Goal: Task Accomplishment & Management: Complete application form

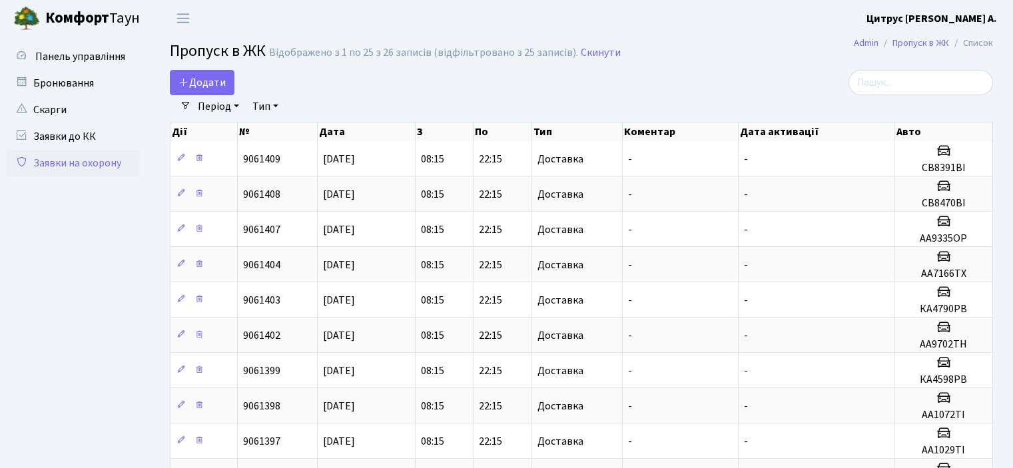
select select "25"
click at [199, 81] on span "Додати" at bounding box center [201, 82] width 47 height 15
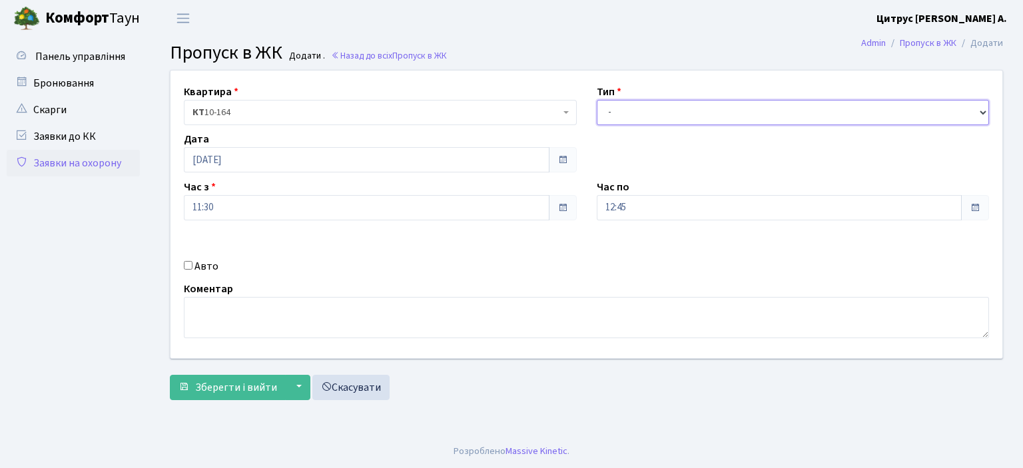
click at [645, 109] on select "- Доставка Таксі Гості Сервіс" at bounding box center [793, 112] width 393 height 25
select select "1"
click at [597, 100] on select "- Доставка Таксі Гості Сервіс" at bounding box center [793, 112] width 393 height 25
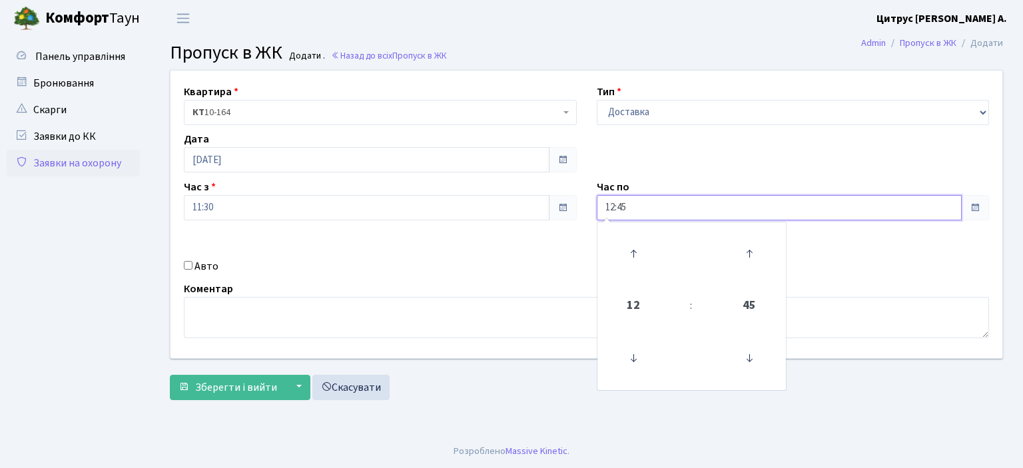
click at [616, 210] on input "12:45" at bounding box center [780, 207] width 366 height 25
click at [610, 207] on input "12:45" at bounding box center [780, 207] width 366 height 25
type input "22:45"
click at [189, 266] on input "Авто" at bounding box center [188, 265] width 9 height 9
checkbox input "true"
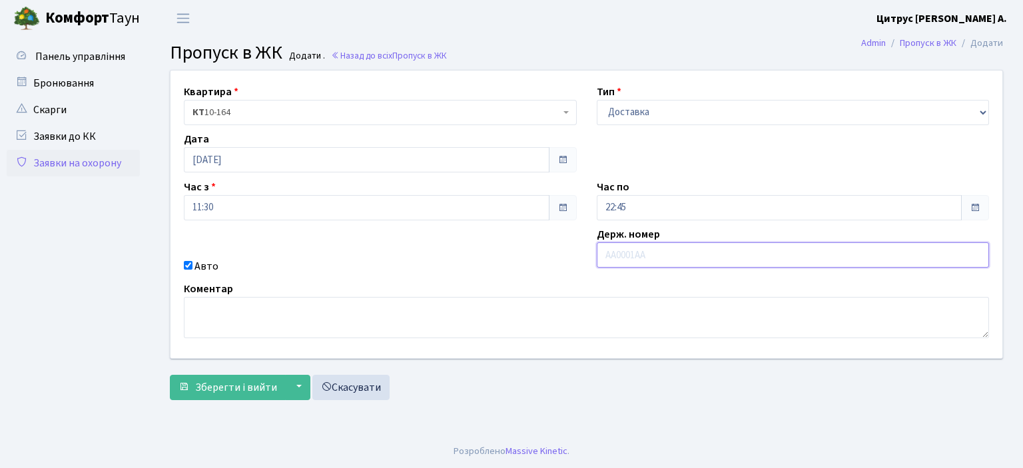
click at [619, 252] on input "text" at bounding box center [793, 254] width 393 height 25
type input "аа9702тн"
click at [170, 375] on button "Зберегти і вийти" at bounding box center [228, 387] width 116 height 25
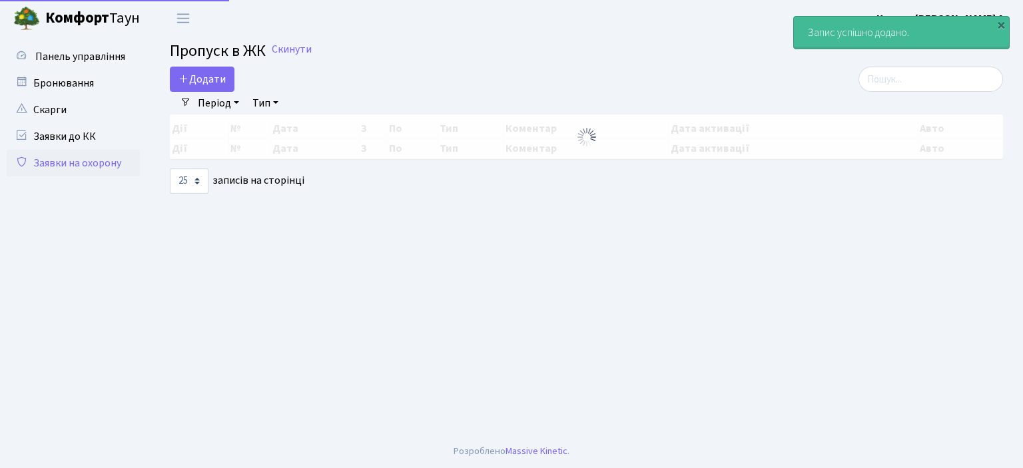
select select "25"
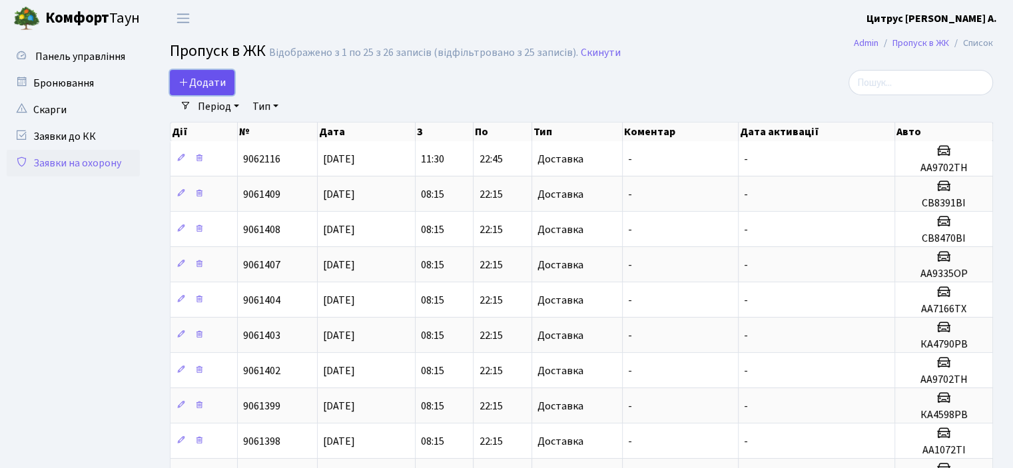
click at [222, 79] on span "Додати" at bounding box center [201, 82] width 47 height 15
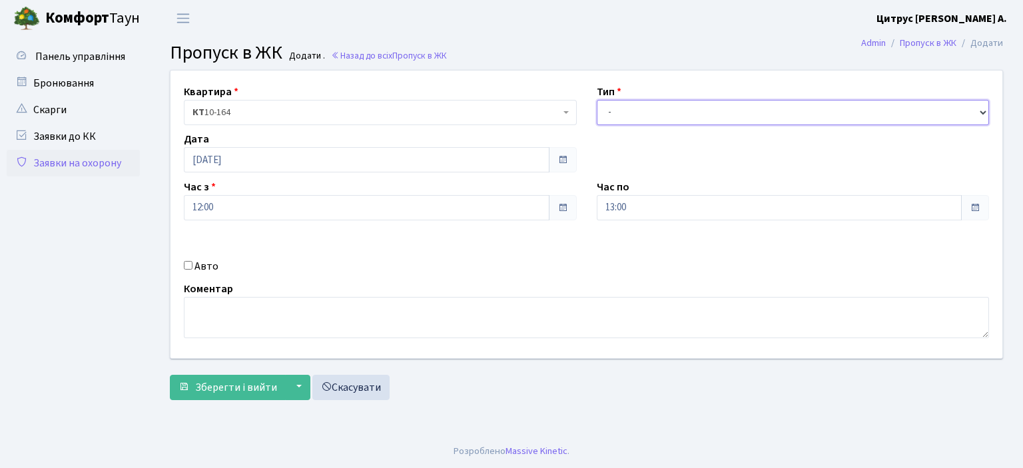
drag, startPoint x: 739, startPoint y: 107, endPoint x: 724, endPoint y: 117, distance: 17.7
click at [739, 107] on select "- Доставка Таксі Гості Сервіс" at bounding box center [793, 112] width 393 height 25
select select "1"
click at [597, 100] on select "- Доставка Таксі Гості Сервіс" at bounding box center [793, 112] width 393 height 25
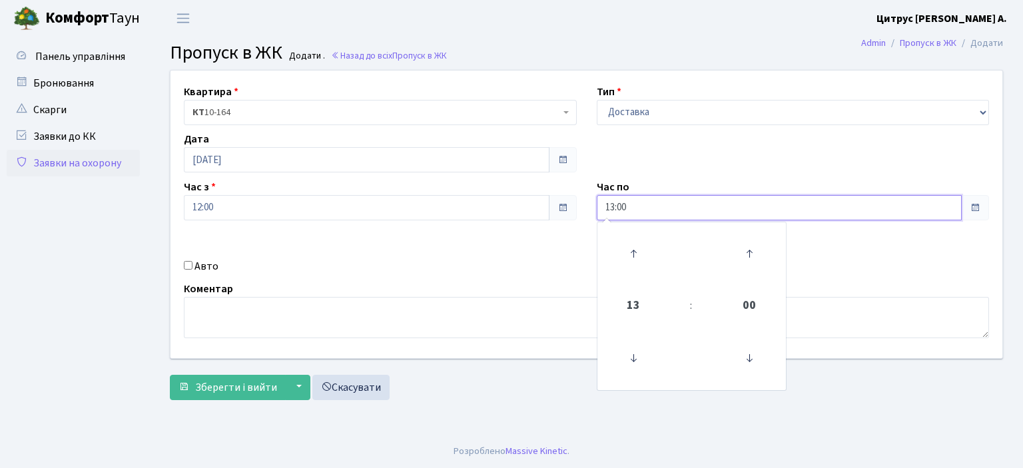
click at [613, 207] on input "13:00" at bounding box center [780, 207] width 366 height 25
type input "20:00"
click at [184, 266] on input "Авто" at bounding box center [188, 265] width 9 height 9
checkbox input "true"
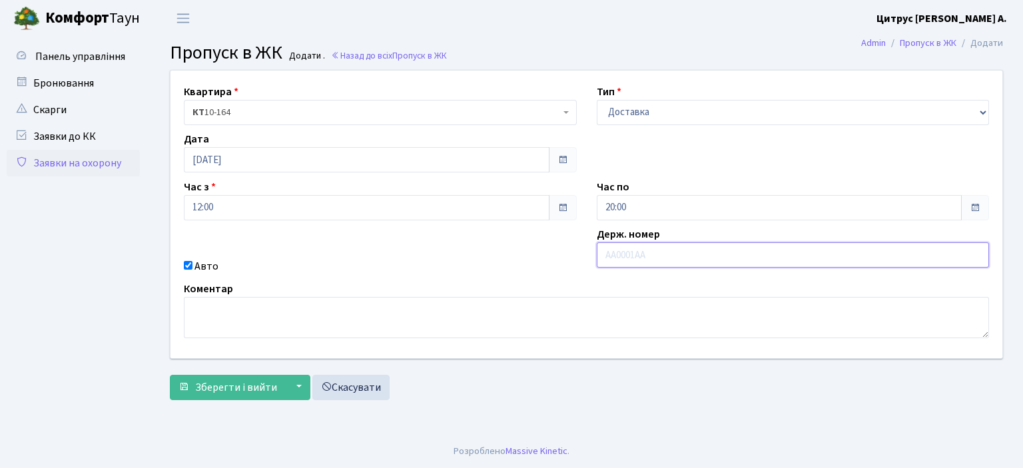
click at [688, 258] on input "text" at bounding box center [793, 254] width 393 height 25
type input "аі1550рс"
click at [170, 375] on button "Зберегти і вийти" at bounding box center [228, 387] width 116 height 25
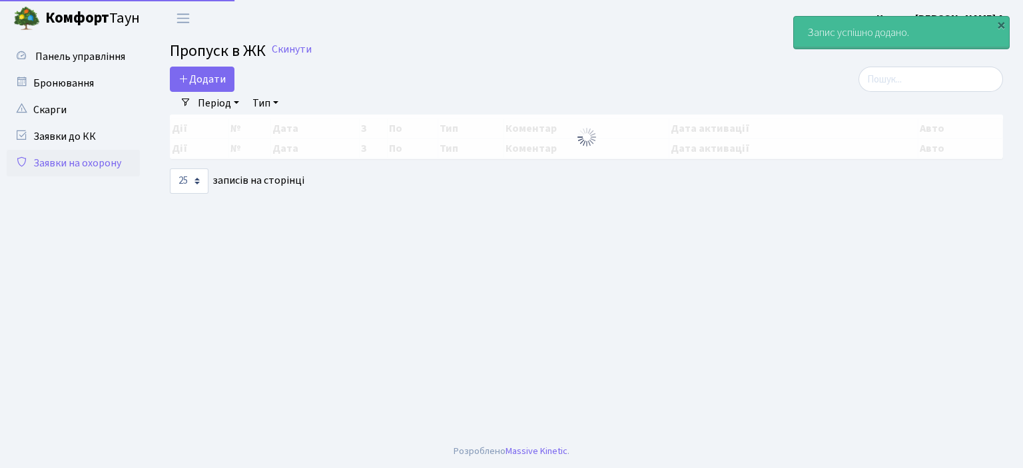
select select "25"
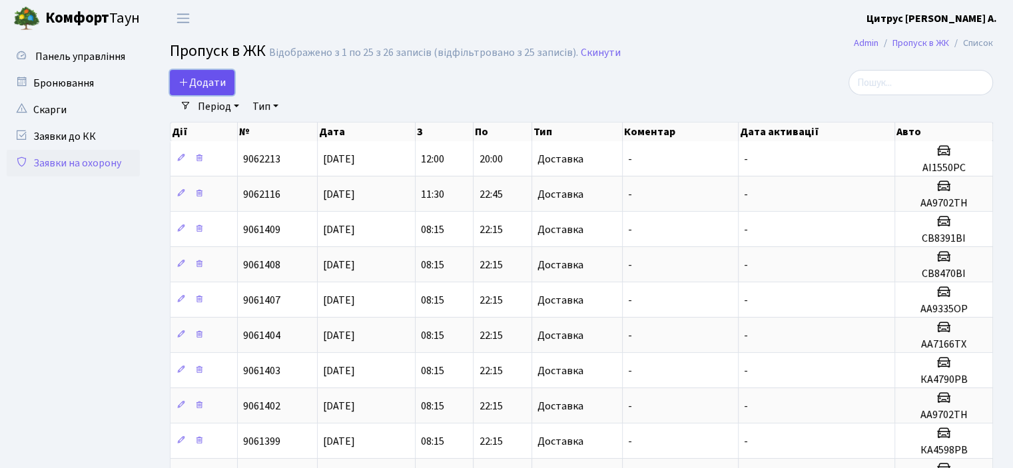
click at [205, 82] on span "Додати" at bounding box center [201, 82] width 47 height 15
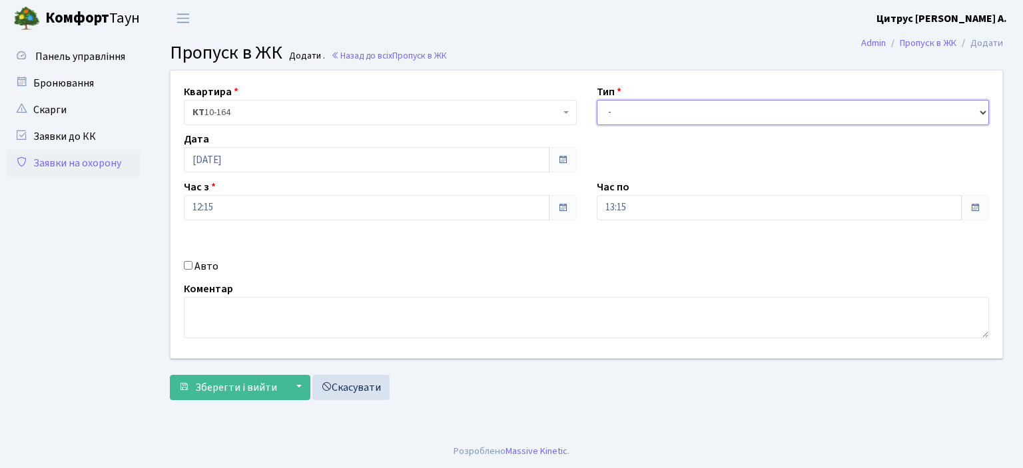
click at [623, 107] on select "- Доставка Таксі Гості Сервіс" at bounding box center [793, 112] width 393 height 25
select select "1"
click at [597, 100] on select "- Доставка Таксі Гості Сервіс" at bounding box center [793, 112] width 393 height 25
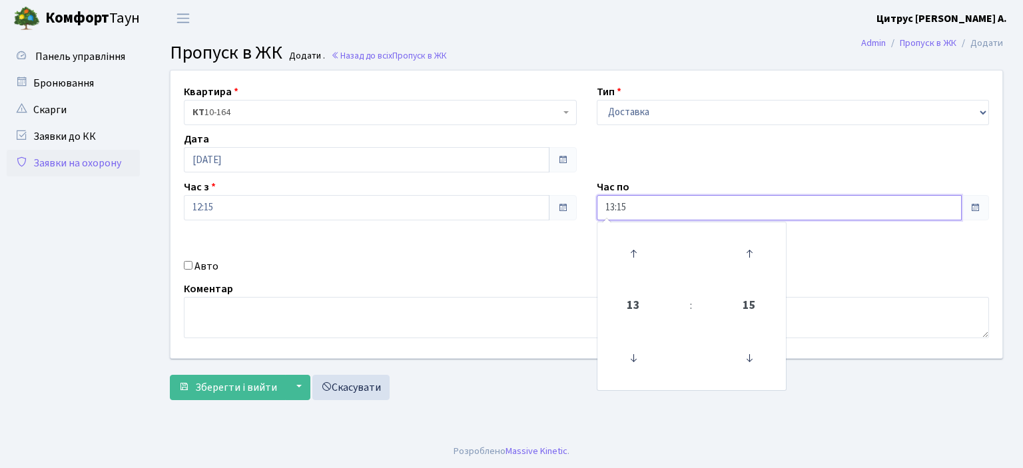
click at [617, 206] on input "13:15" at bounding box center [780, 207] width 366 height 25
click at [615, 208] on input "13:15" at bounding box center [780, 207] width 366 height 25
type input "22:15"
click at [188, 268] on input "Авто" at bounding box center [188, 265] width 9 height 9
checkbox input "true"
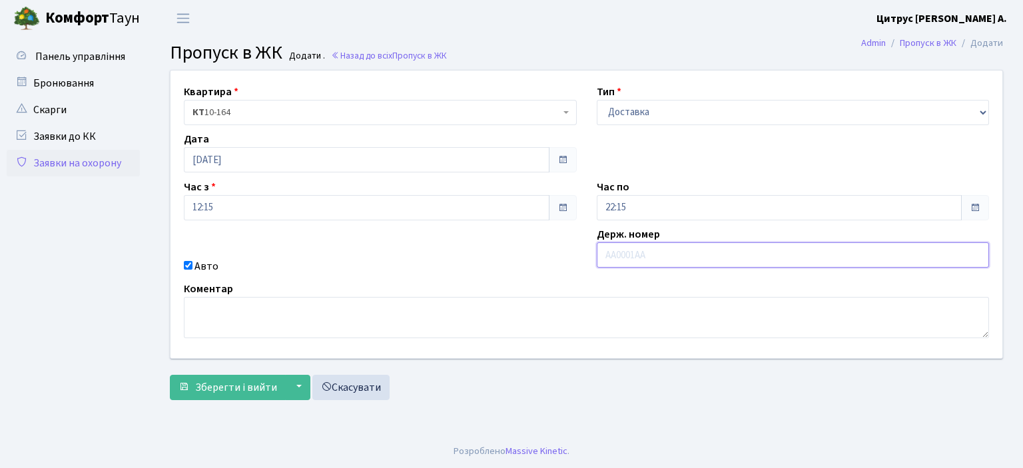
click at [622, 256] on input "text" at bounding box center [793, 254] width 393 height 25
type input "св0269во"
click at [170, 375] on button "Зберегти і вийти" at bounding box center [228, 387] width 116 height 25
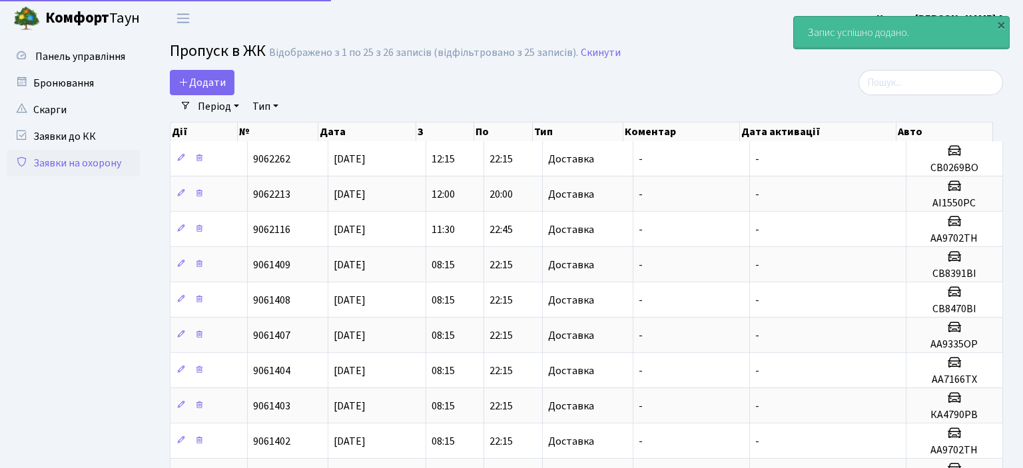
select select "25"
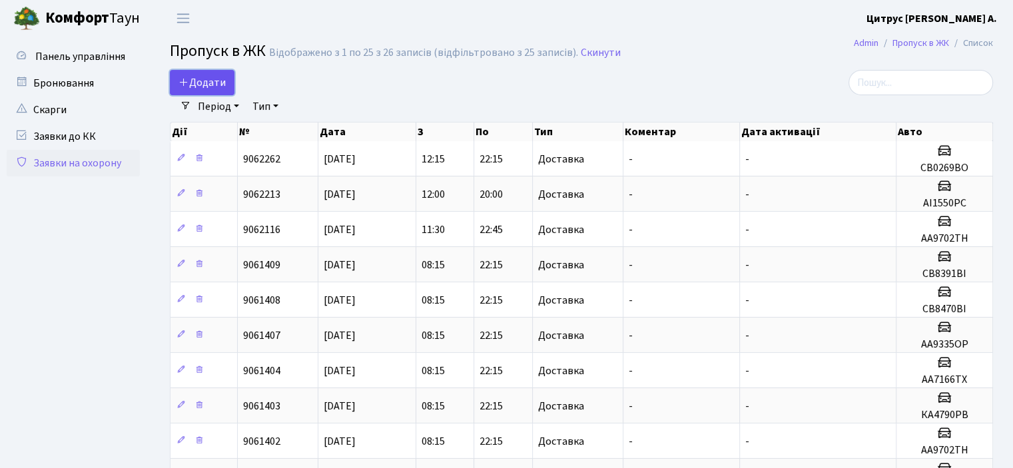
click at [210, 77] on span "Додати" at bounding box center [201, 82] width 47 height 15
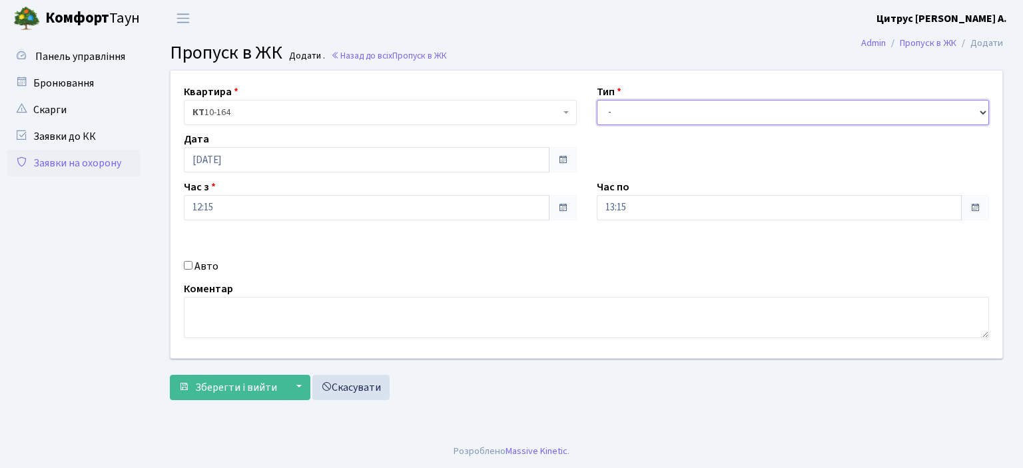
click at [717, 117] on select "- Доставка Таксі Гості Сервіс" at bounding box center [793, 112] width 393 height 25
select select "1"
click at [597, 100] on select "- Доставка Таксі Гості Сервіс" at bounding box center [793, 112] width 393 height 25
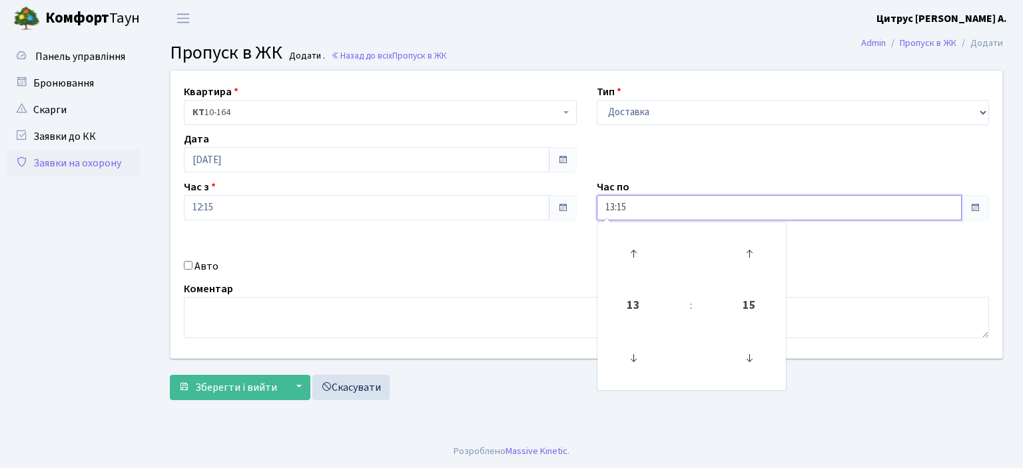
click at [615, 207] on input "13:15" at bounding box center [780, 207] width 366 height 25
type input "22:15"
click at [187, 261] on input "Авто" at bounding box center [188, 265] width 9 height 9
checkbox input "true"
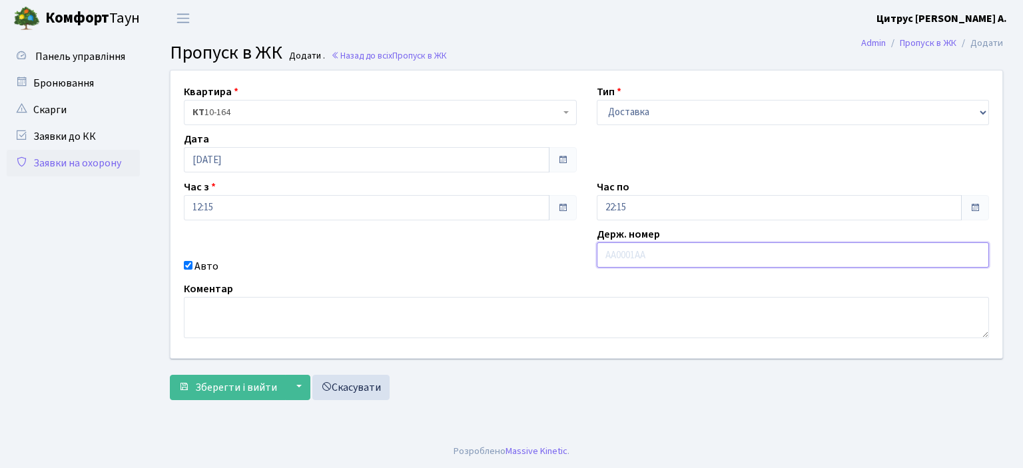
click at [671, 254] on input "text" at bounding box center [793, 254] width 393 height 25
type input "св0259во"
click at [170, 375] on button "Зберегти і вийти" at bounding box center [228, 387] width 116 height 25
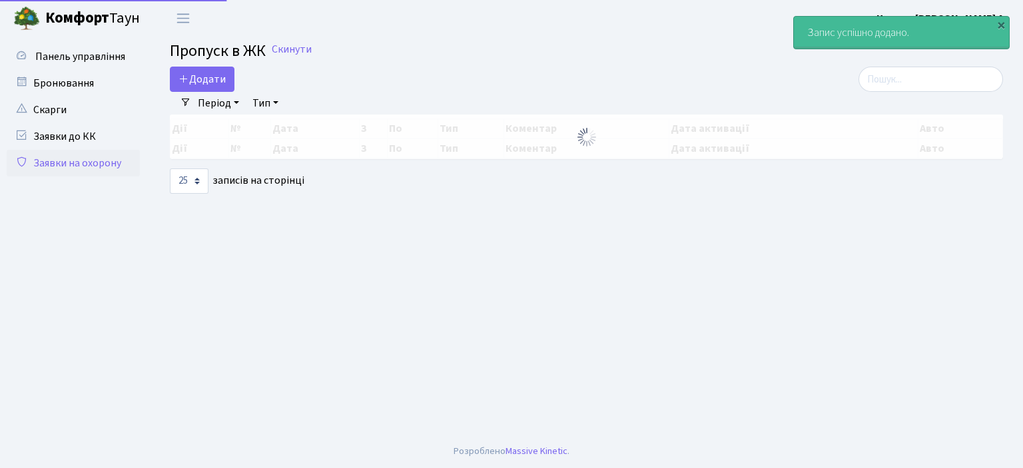
select select "25"
